Goal: Complete application form: Complete application form

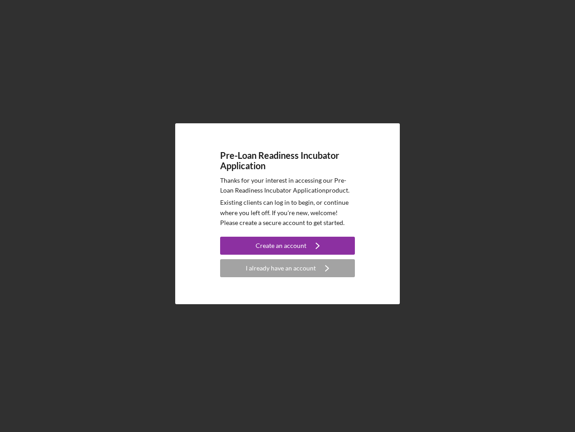
click at [288, 216] on p "Existing clients can log in to begin, or continue where you left off. If you're…" at bounding box center [287, 212] width 135 height 30
click at [288, 245] on div "Create an account" at bounding box center [281, 245] width 51 height 18
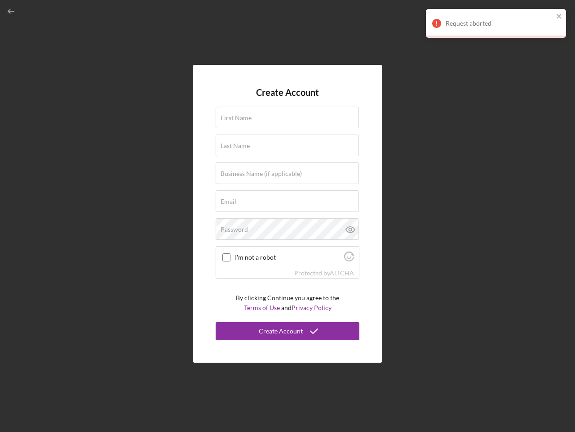
click at [288, 268] on div "Protected by [PERSON_NAME]" at bounding box center [287, 273] width 143 height 10
